Goal: Task Accomplishment & Management: Use online tool/utility

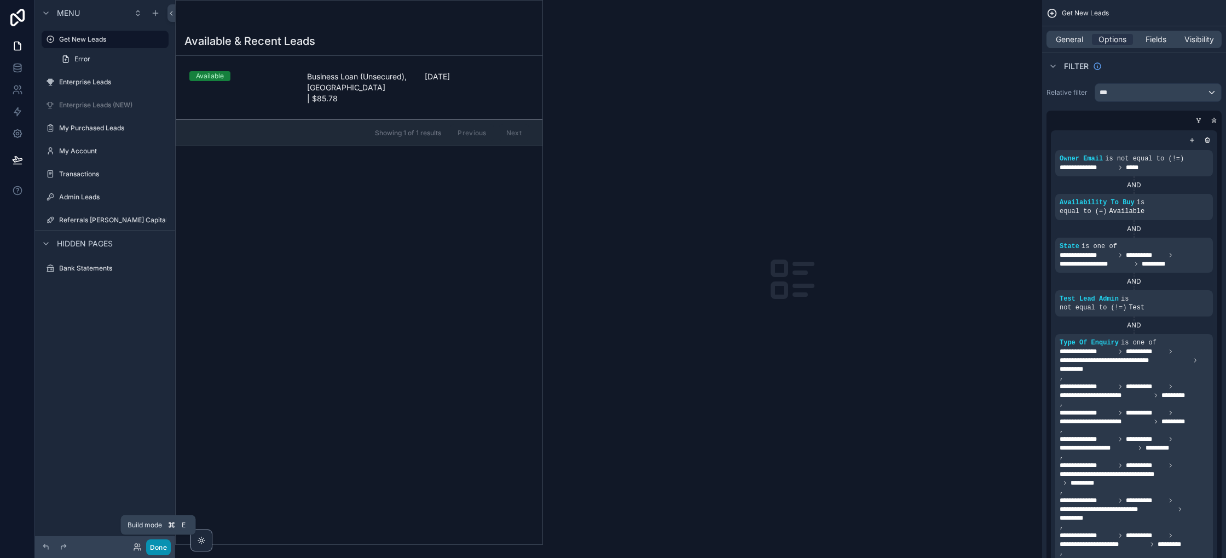
click at [160, 547] on button "Done" at bounding box center [158, 547] width 25 height 16
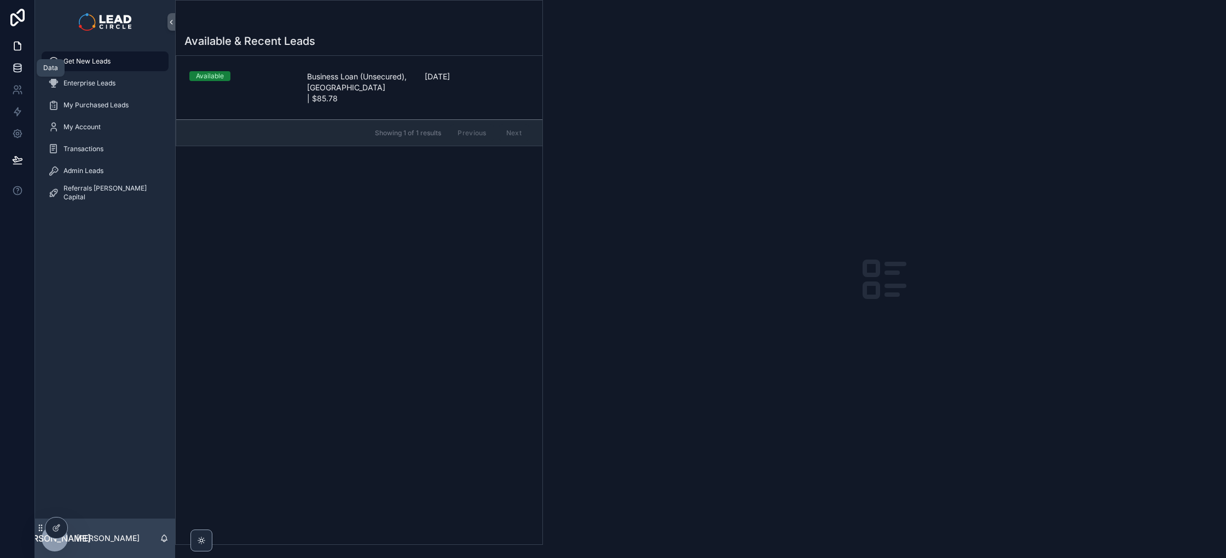
click at [14, 72] on icon at bounding box center [17, 67] width 11 height 11
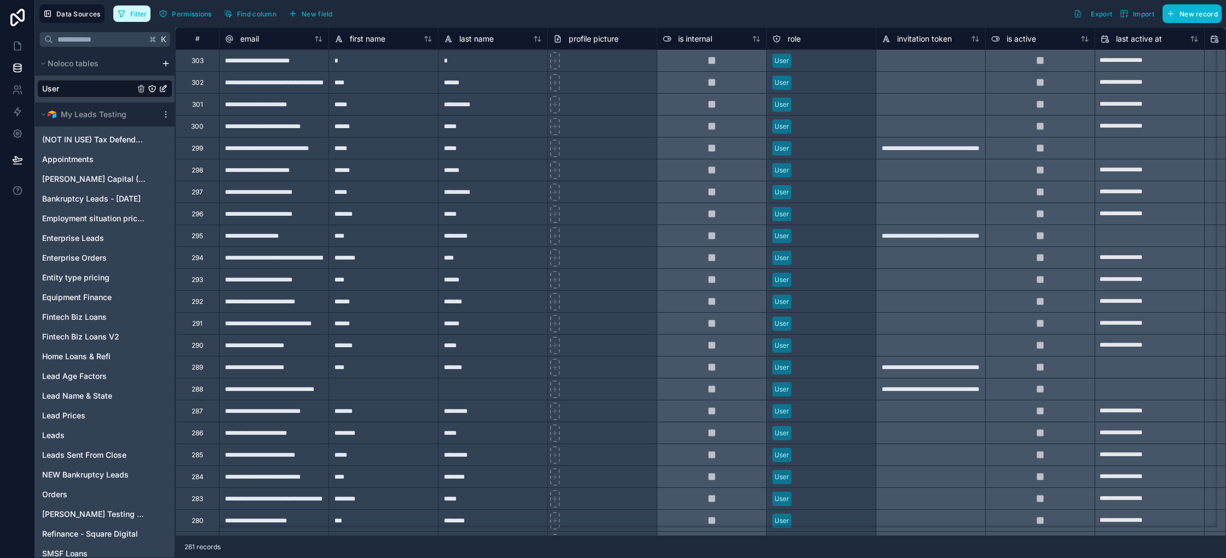
click at [144, 15] on span "Filter" at bounding box center [138, 14] width 17 height 8
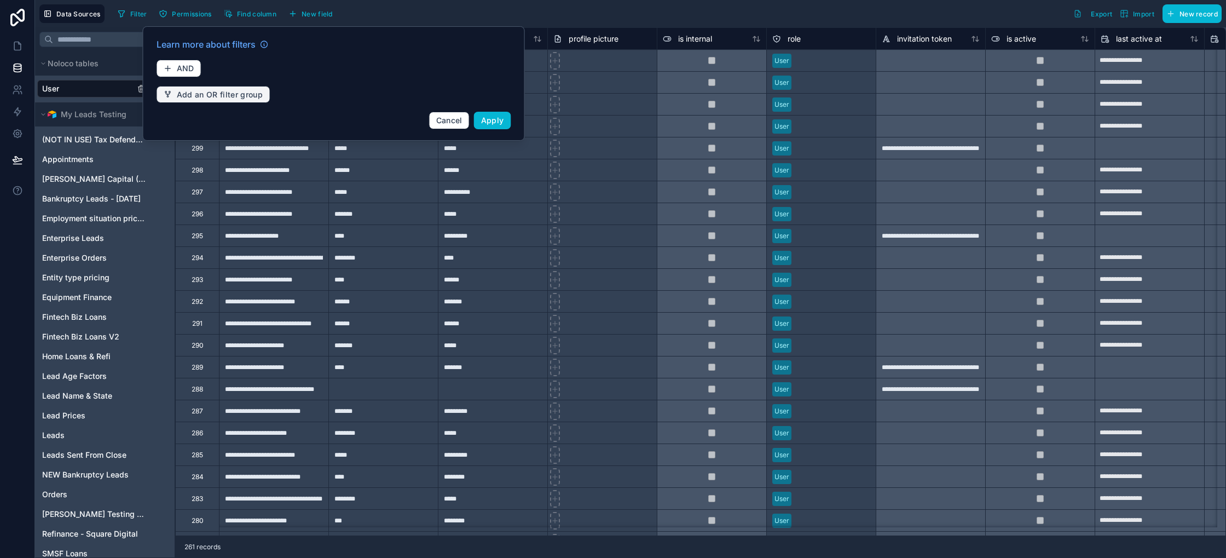
click at [191, 90] on span "Add an OR filter group" at bounding box center [220, 95] width 86 height 10
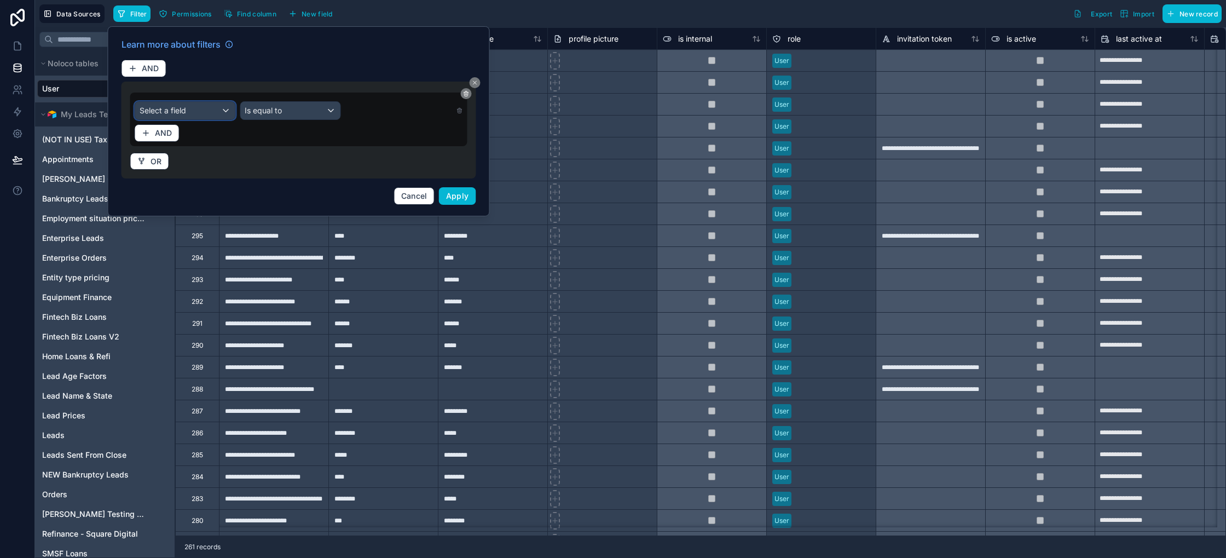
click at [217, 109] on div "Select a field" at bounding box center [185, 111] width 100 height 18
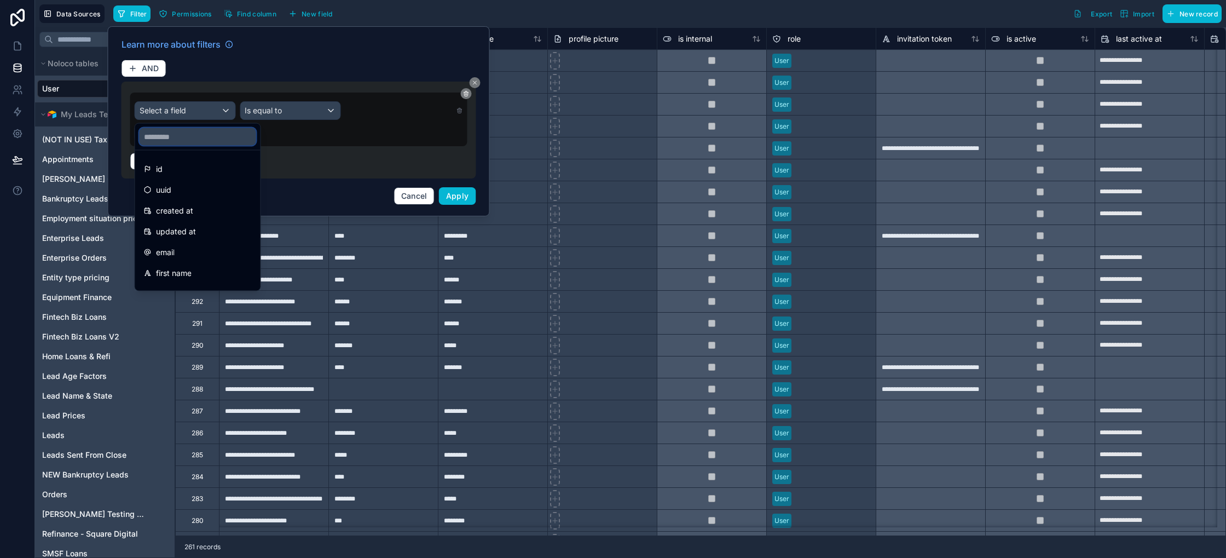
click at [210, 136] on input "text" at bounding box center [198, 137] width 117 height 18
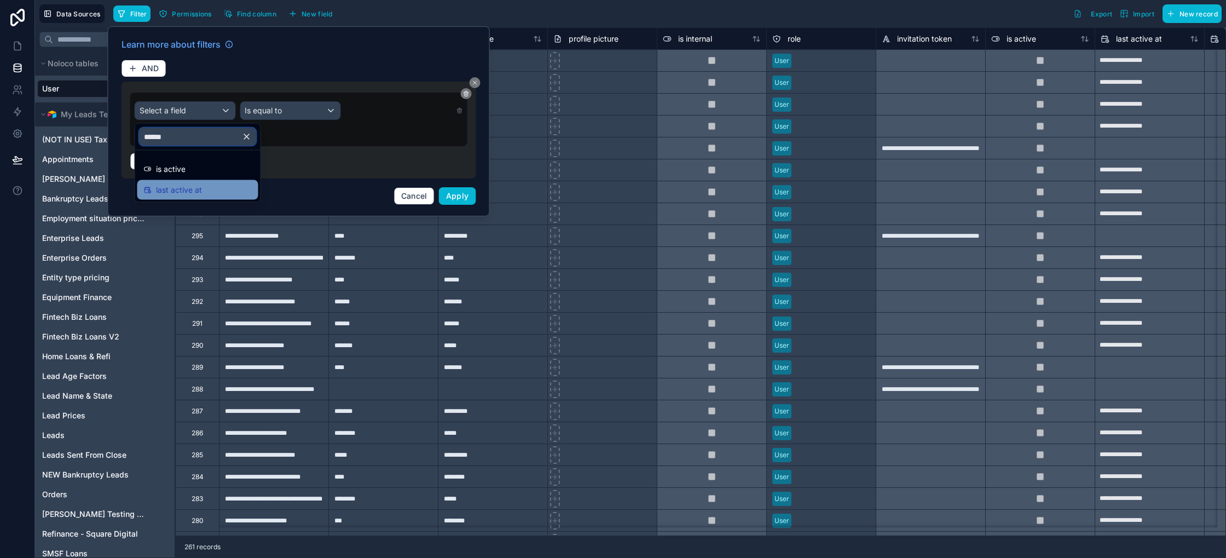
type input "******"
click at [210, 193] on div "last active at" at bounding box center [198, 189] width 108 height 13
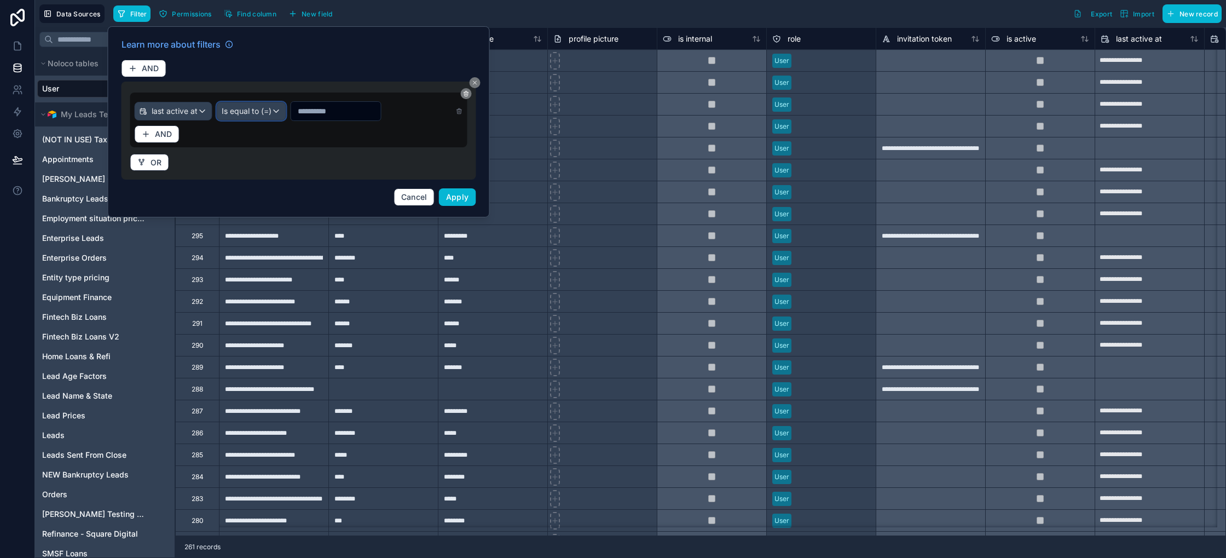
click at [274, 109] on div "Is equal to (=)" at bounding box center [251, 111] width 68 height 18
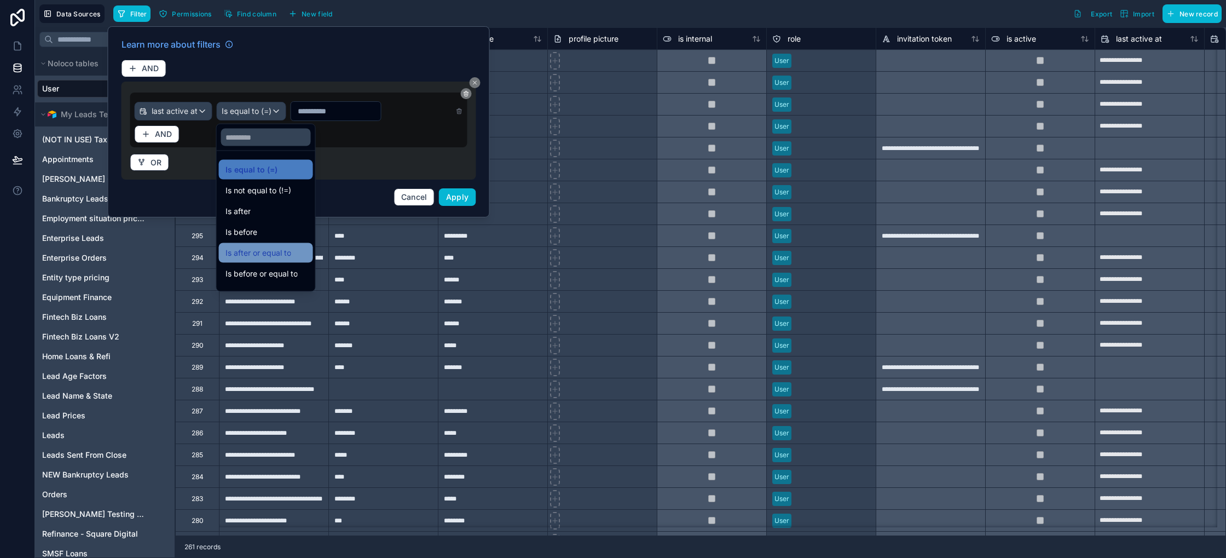
click at [261, 252] on span "Is after or equal to" at bounding box center [258, 252] width 66 height 13
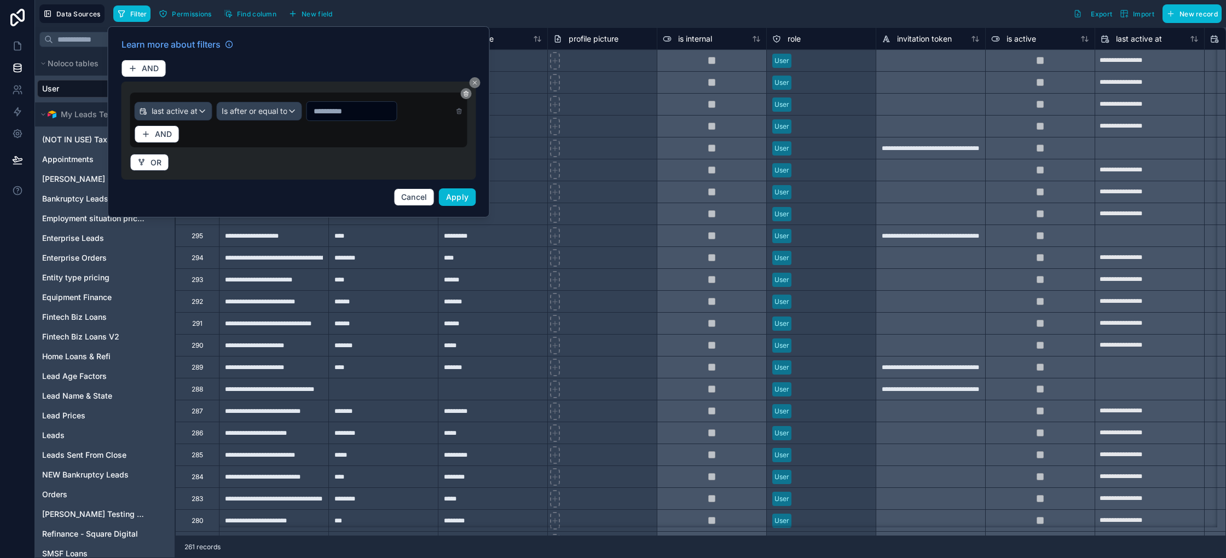
click at [357, 110] on input "text" at bounding box center [352, 110] width 90 height 15
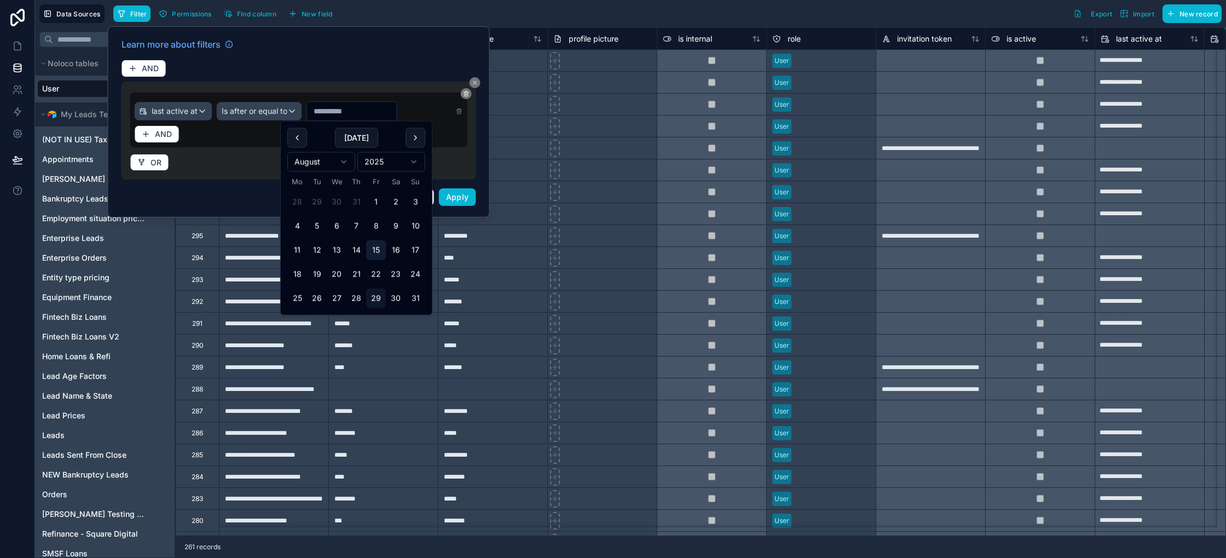
click at [376, 251] on button "15" at bounding box center [376, 250] width 20 height 20
type input "**********"
click at [460, 194] on span "Apply" at bounding box center [457, 196] width 23 height 9
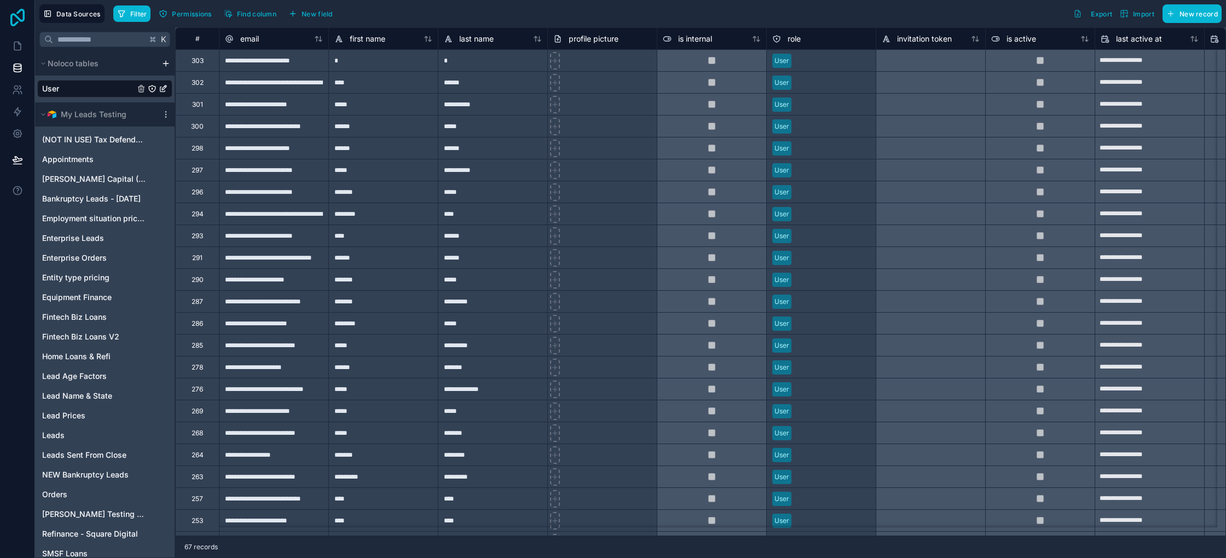
click at [24, 13] on icon at bounding box center [17, 18] width 14 height 18
